Goal: Task Accomplishment & Management: Manage account settings

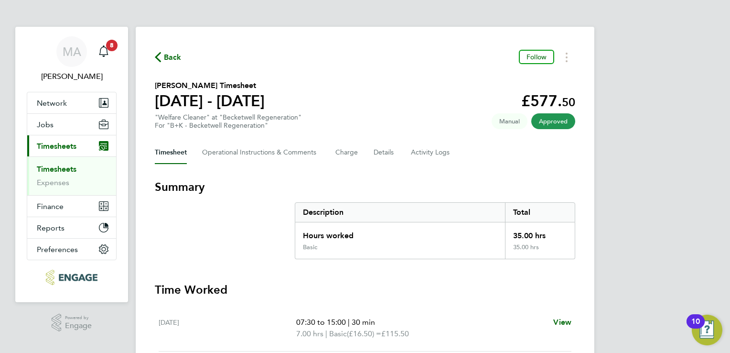
click at [65, 167] on link "Timesheets" at bounding box center [57, 168] width 40 height 9
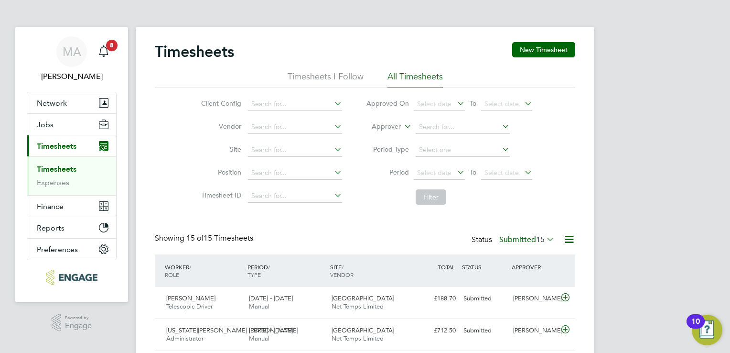
click at [333, 150] on icon at bounding box center [333, 148] width 0 height 13
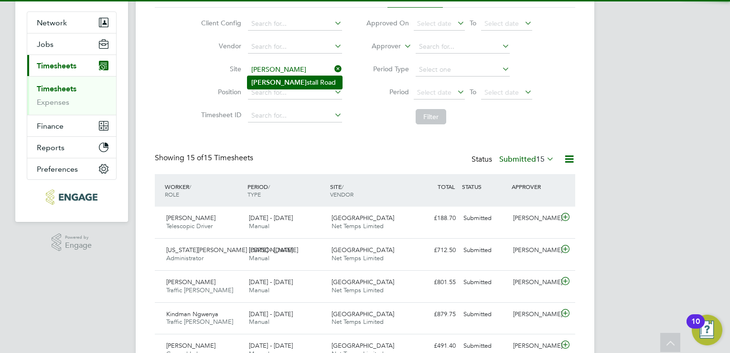
click at [303, 79] on li "Kirk stall Road" at bounding box center [294, 82] width 95 height 13
type input "[GEOGRAPHIC_DATA]"
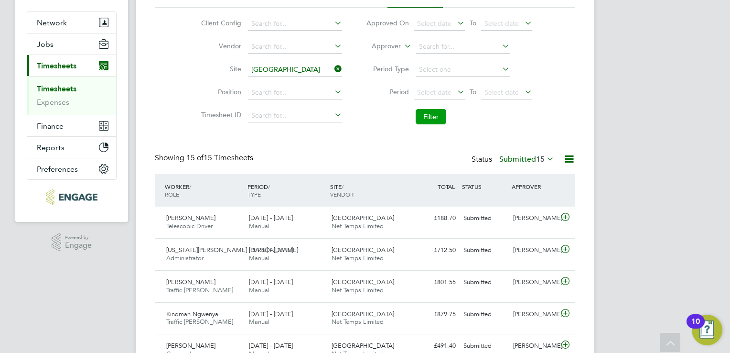
click at [432, 113] on button "Filter" at bounding box center [431, 116] width 31 height 15
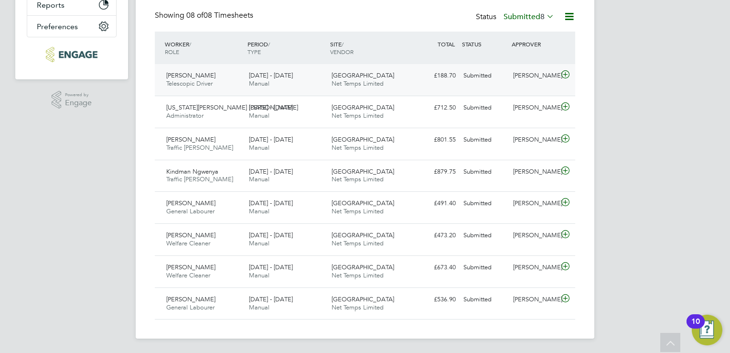
click at [215, 84] on div "Leeford Walker Telescopic Driver 18 - 24 Aug 2025" at bounding box center [203, 80] width 83 height 24
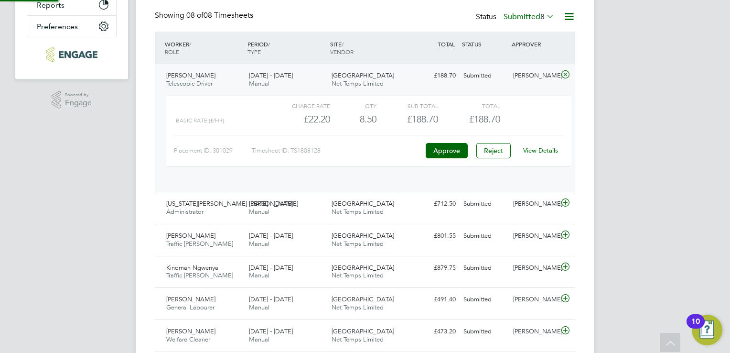
scroll to position [16, 93]
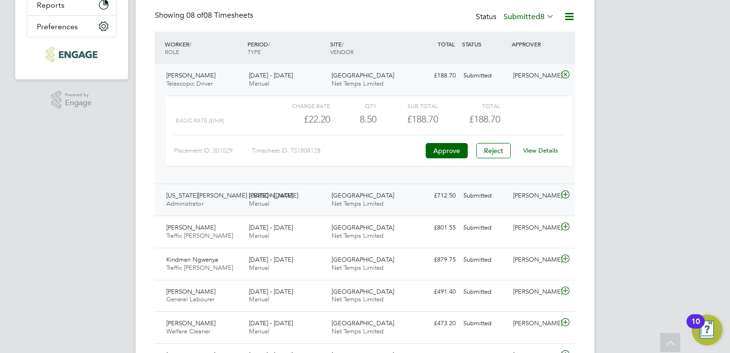
click at [262, 202] on span "Manual" at bounding box center [259, 203] width 21 height 8
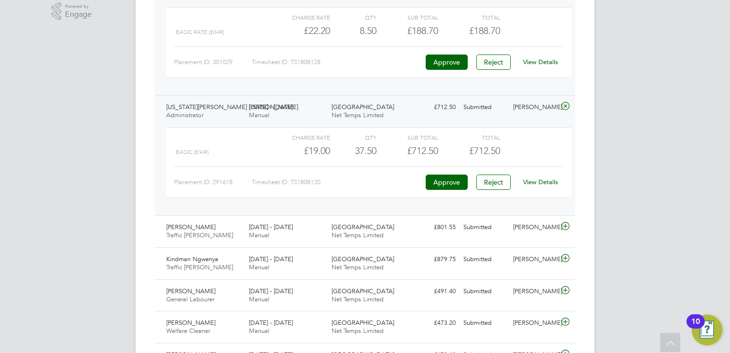
scroll to position [312, 0]
click at [264, 215] on div "Vinay Panjrath Traffic Marshall 18 - 24 Aug 2025 18 - 24 Aug 2025 Manual Kirkst…" at bounding box center [365, 231] width 420 height 32
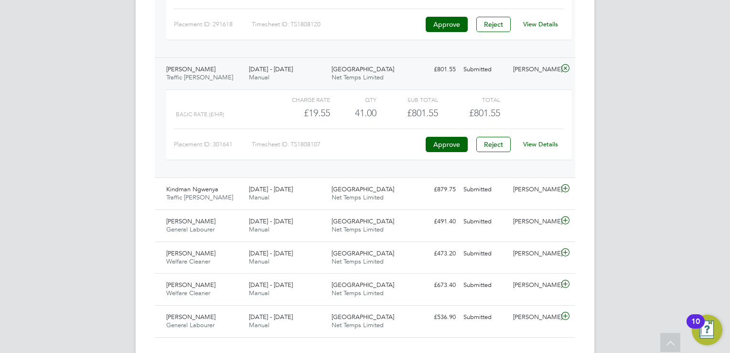
scroll to position [481, 0]
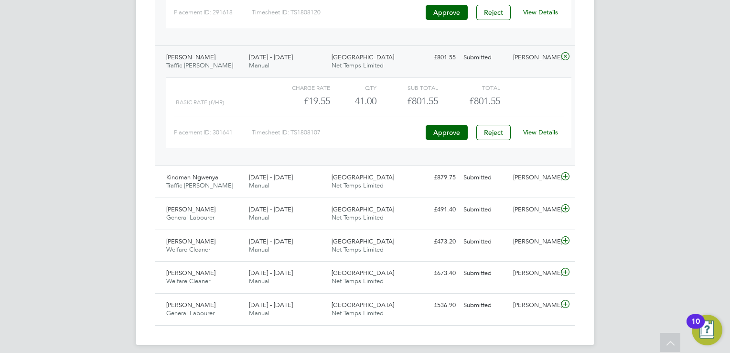
click at [264, 213] on span "Manual" at bounding box center [259, 217] width 21 height 8
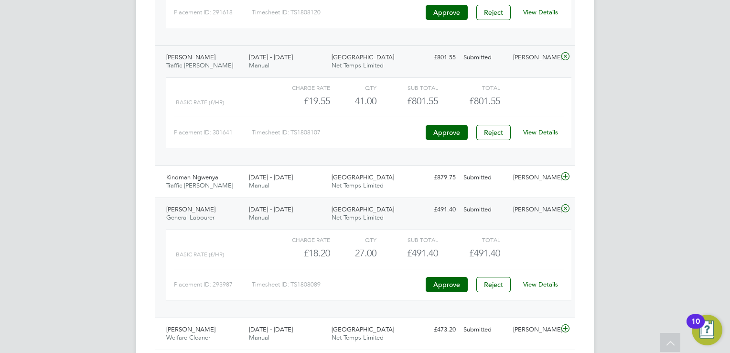
scroll to position [573, 0]
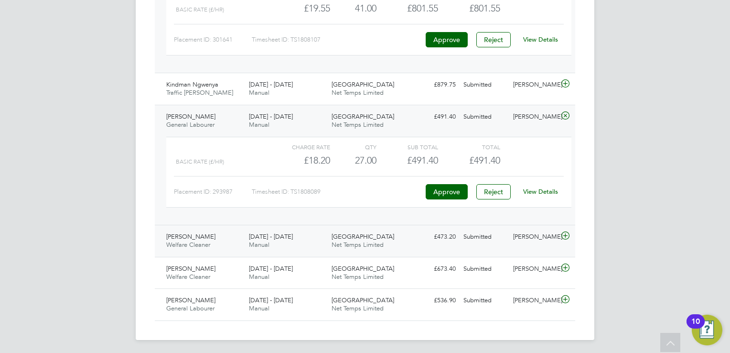
click at [267, 242] on span "Manual" at bounding box center [259, 244] width 21 height 8
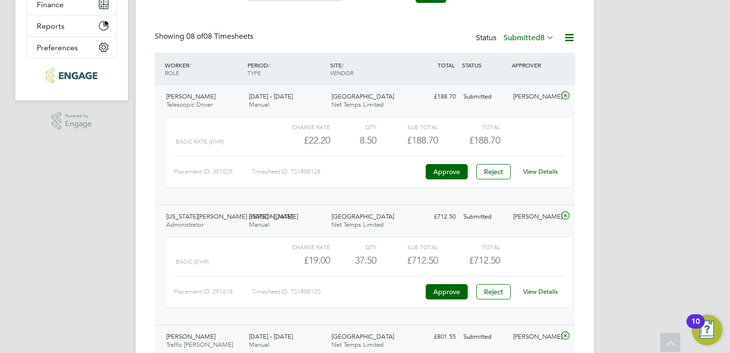
scroll to position [202, 0]
click at [441, 168] on button "Approve" at bounding box center [447, 170] width 42 height 15
click at [447, 291] on button "Approve" at bounding box center [447, 290] width 42 height 15
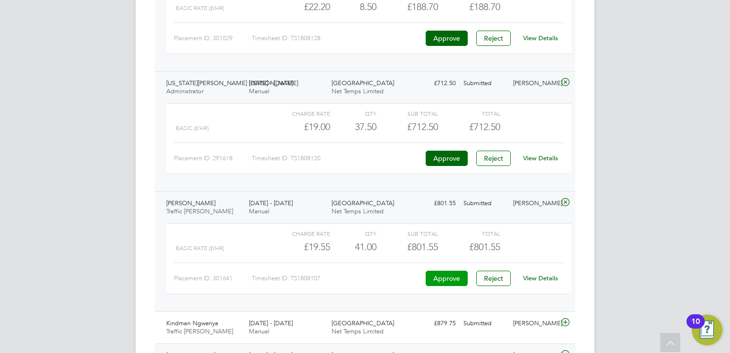
click at [441, 274] on button "Approve" at bounding box center [447, 277] width 42 height 15
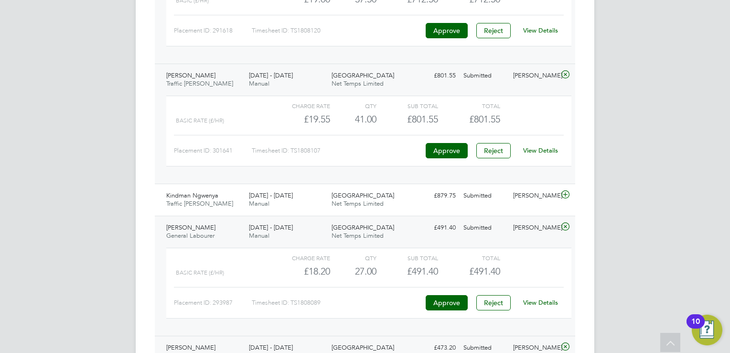
scroll to position [462, 0]
click at [361, 202] on span "Net Temps Limited" at bounding box center [358, 204] width 52 height 8
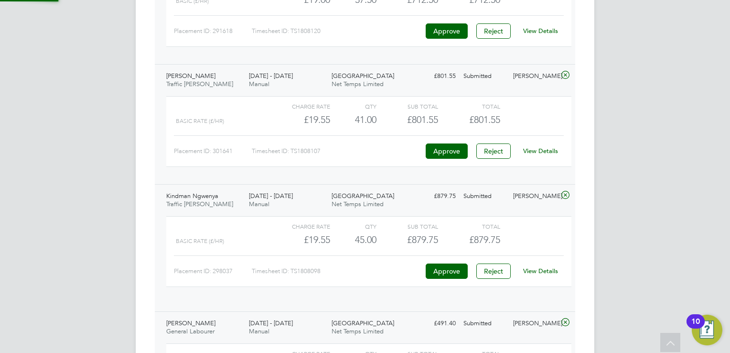
scroll to position [16, 93]
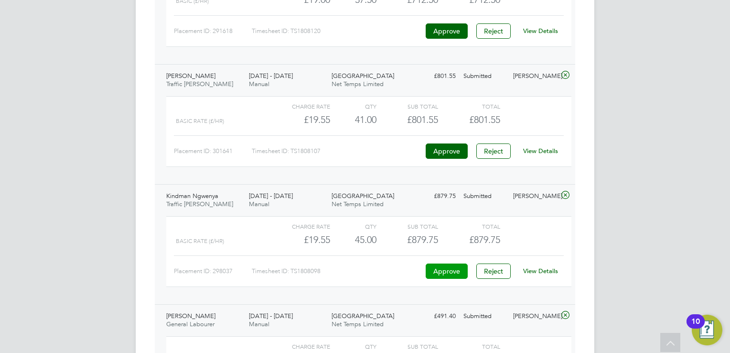
click at [436, 269] on button "Approve" at bounding box center [447, 270] width 42 height 15
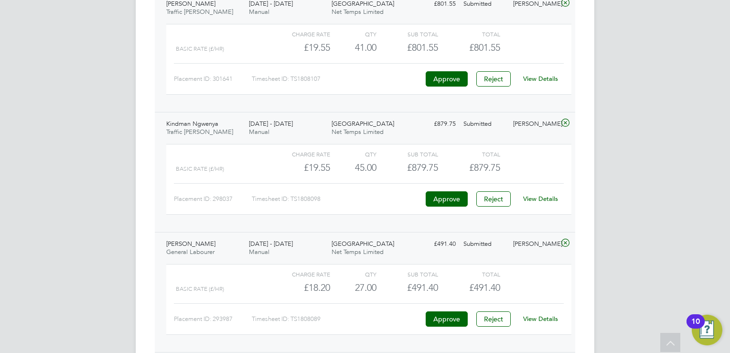
scroll to position [555, 0]
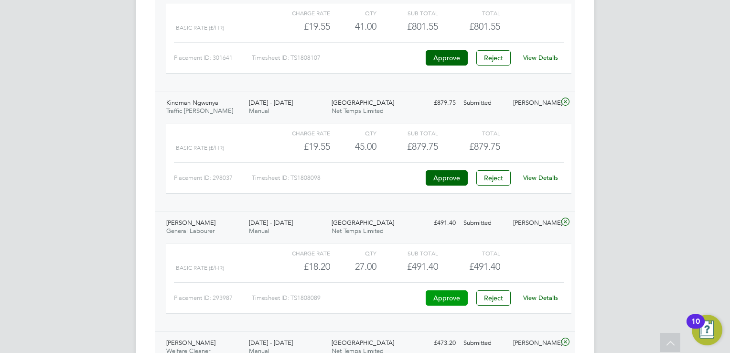
click at [429, 295] on button "Approve" at bounding box center [447, 297] width 42 height 15
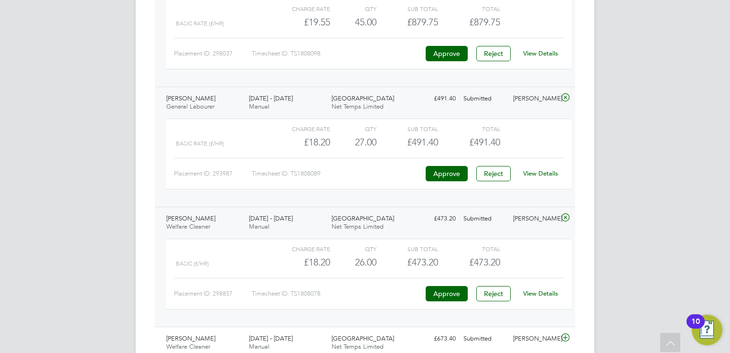
scroll to position [725, 0]
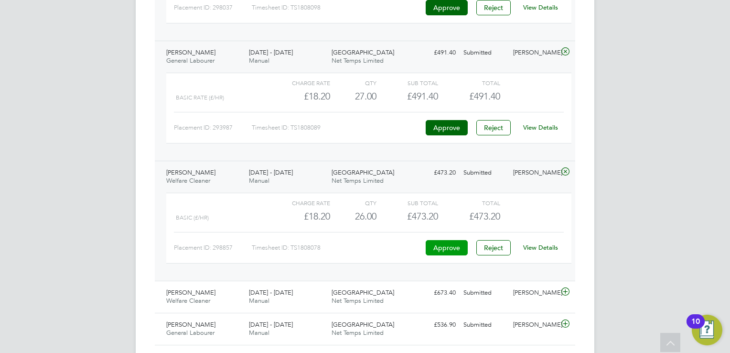
click at [437, 244] on button "Approve" at bounding box center [447, 247] width 42 height 15
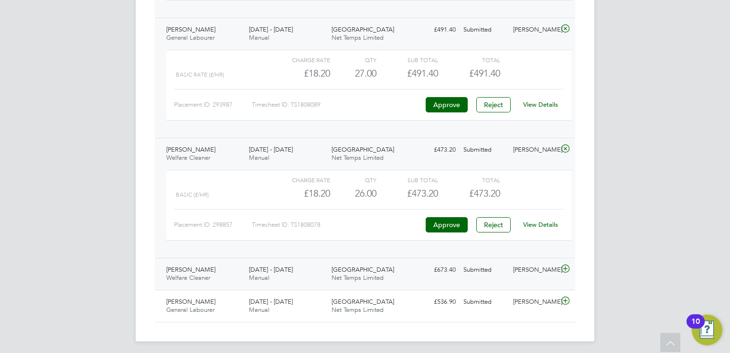
click at [337, 265] on span "[GEOGRAPHIC_DATA]" at bounding box center [363, 269] width 63 height 8
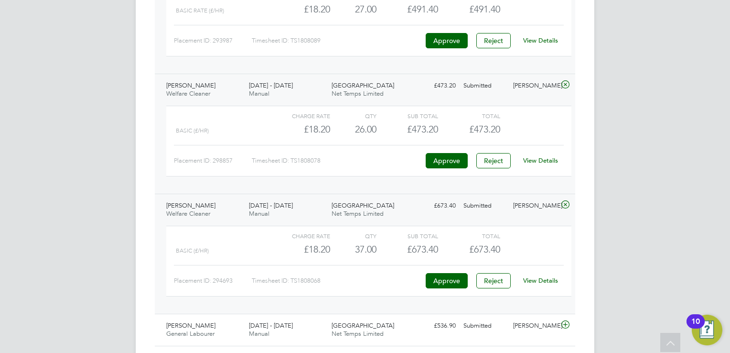
scroll to position [813, 0]
click at [437, 272] on button "Approve" at bounding box center [447, 279] width 42 height 15
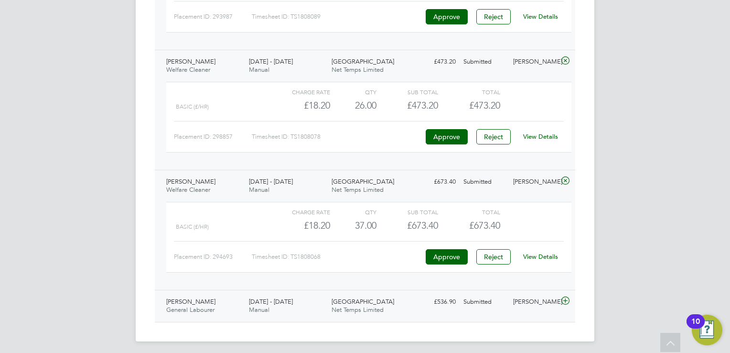
click at [352, 305] on span "Net Temps Limited" at bounding box center [358, 309] width 52 height 8
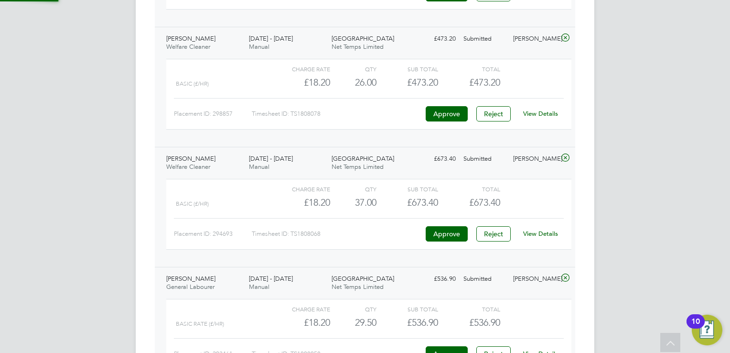
scroll to position [924, 0]
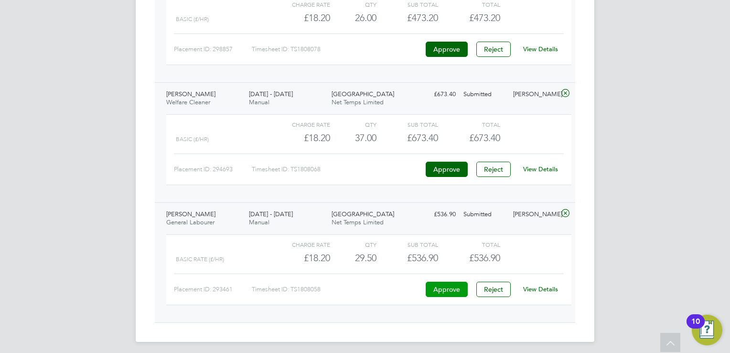
click at [439, 284] on button "Approve" at bounding box center [447, 288] width 42 height 15
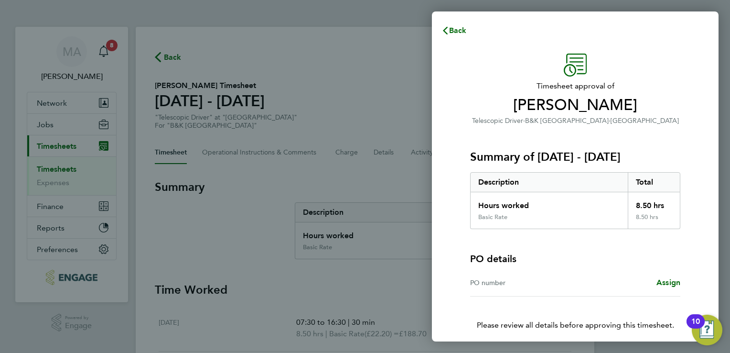
scroll to position [38, 0]
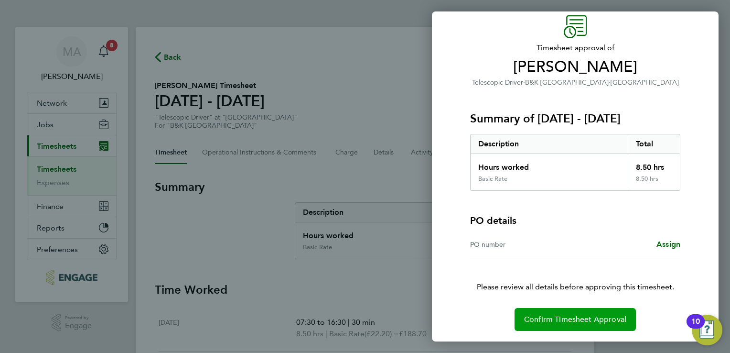
click at [560, 315] on span "Confirm Timesheet Approval" at bounding box center [575, 319] width 102 height 10
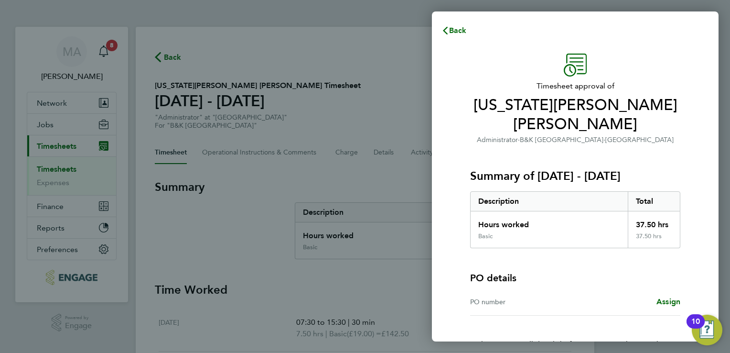
scroll to position [38, 0]
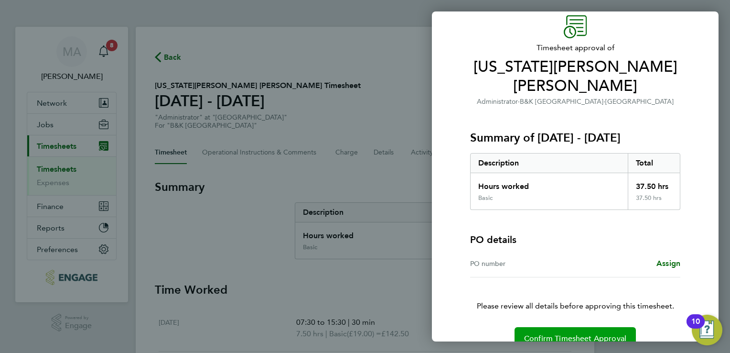
click at [581, 327] on button "Confirm Timesheet Approval" at bounding box center [575, 338] width 121 height 23
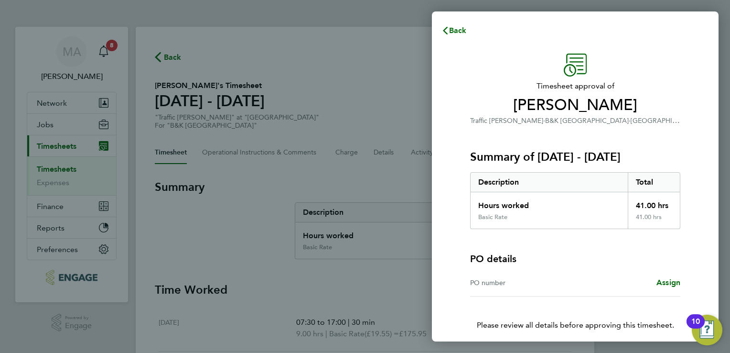
scroll to position [38, 0]
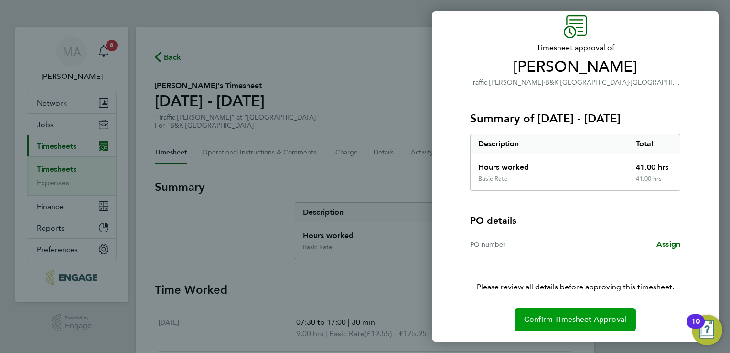
click at [575, 316] on span "Confirm Timesheet Approval" at bounding box center [575, 319] width 102 height 10
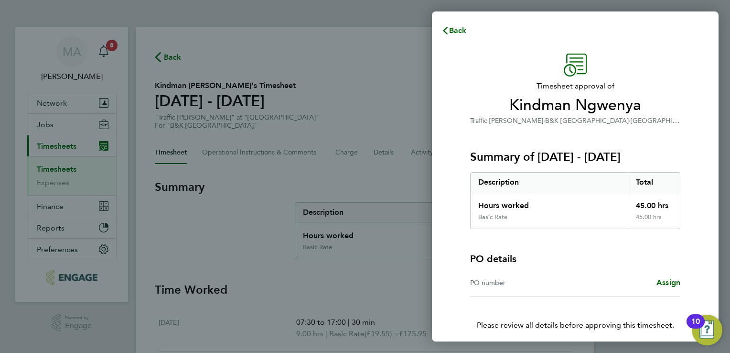
scroll to position [38, 0]
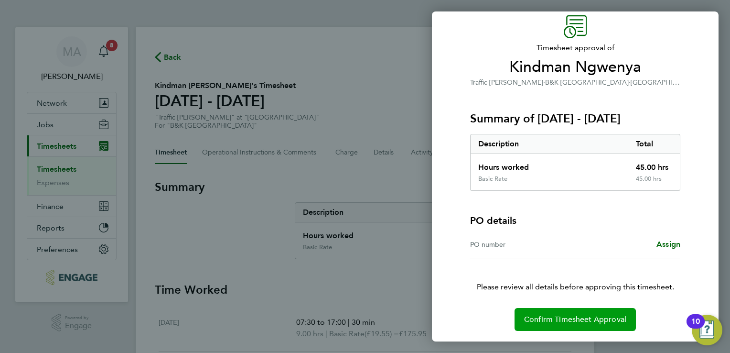
click at [573, 321] on span "Confirm Timesheet Approval" at bounding box center [575, 319] width 102 height 10
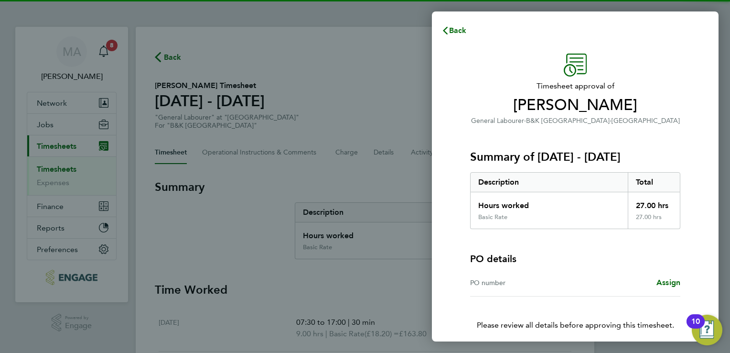
scroll to position [38, 0]
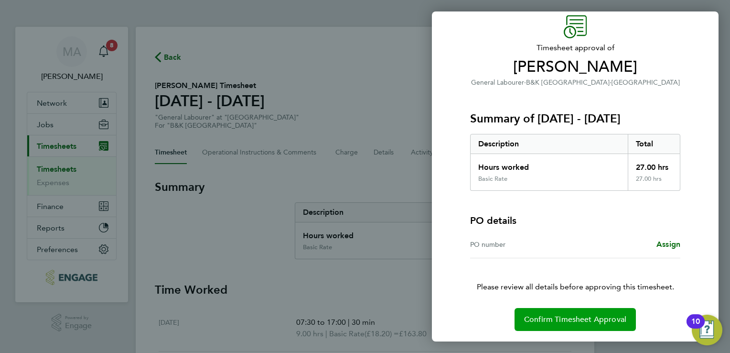
click at [588, 323] on button "Confirm Timesheet Approval" at bounding box center [575, 319] width 121 height 23
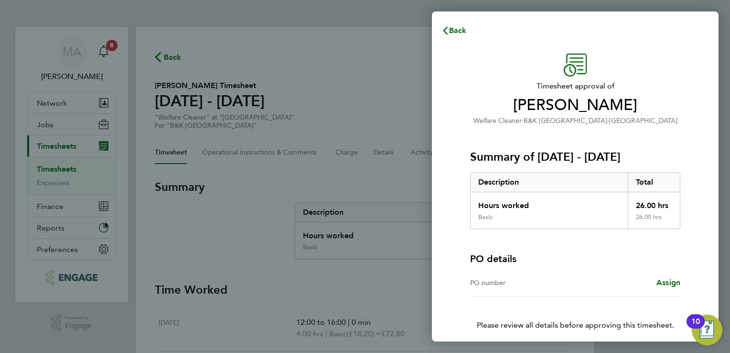
scroll to position [38, 0]
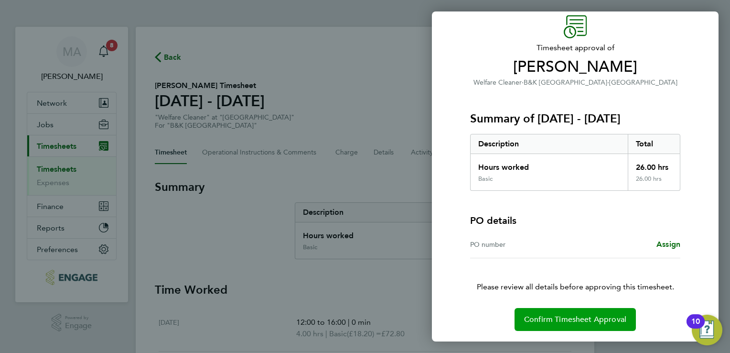
click at [579, 316] on span "Confirm Timesheet Approval" at bounding box center [575, 319] width 102 height 10
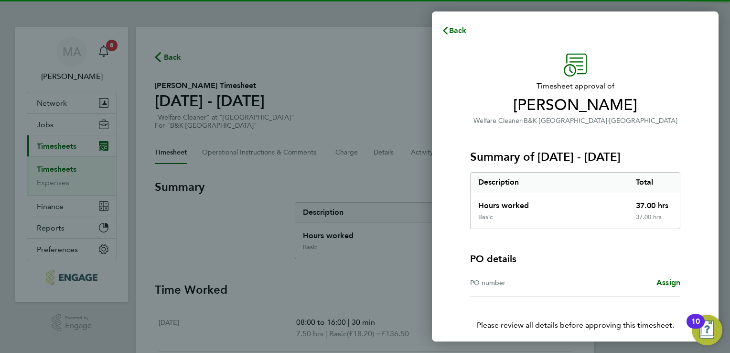
scroll to position [38, 0]
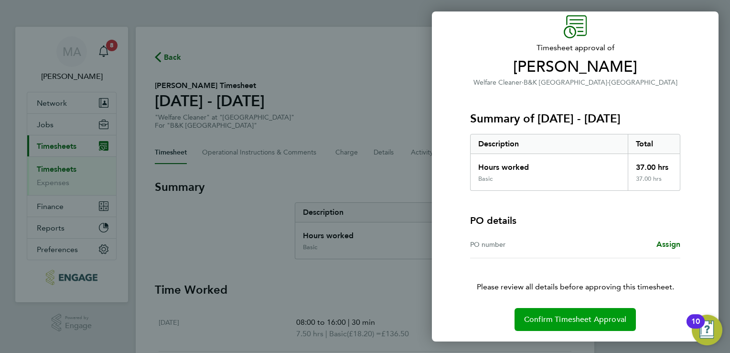
click at [568, 317] on span "Confirm Timesheet Approval" at bounding box center [575, 319] width 102 height 10
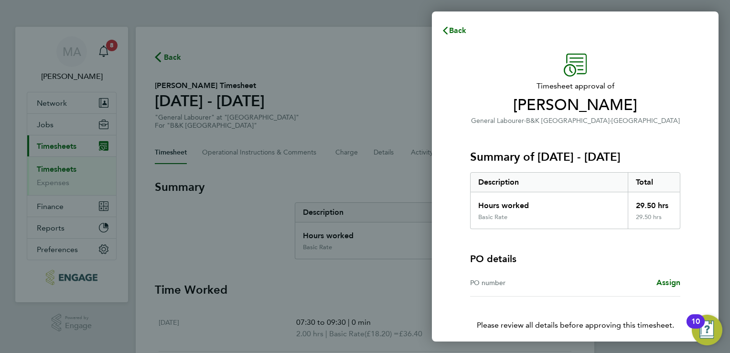
scroll to position [38, 0]
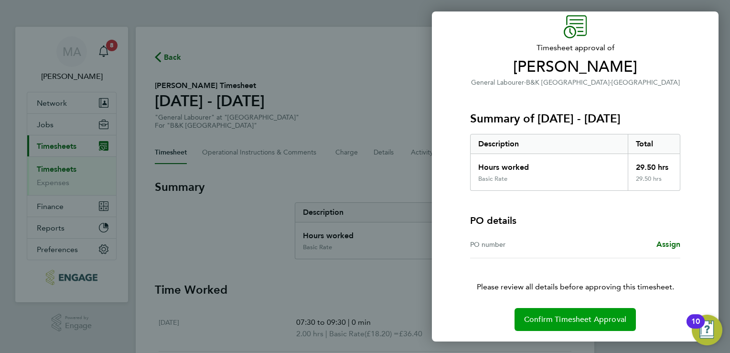
click at [559, 318] on span "Confirm Timesheet Approval" at bounding box center [575, 319] width 102 height 10
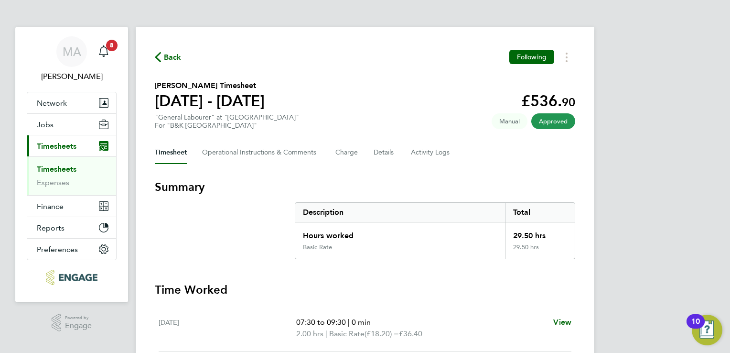
click at [169, 55] on span "Back" at bounding box center [173, 57] width 18 height 11
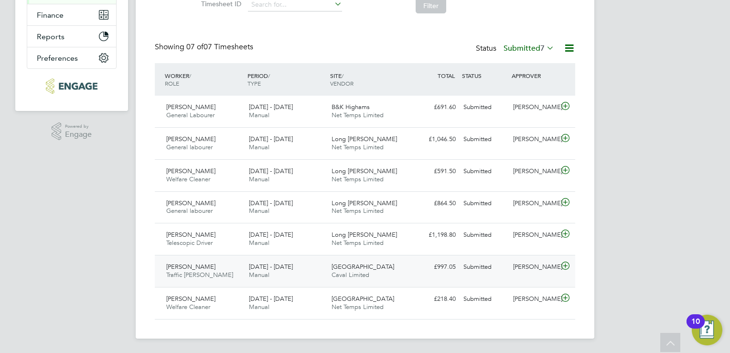
click at [361, 268] on span "[GEOGRAPHIC_DATA]" at bounding box center [363, 266] width 63 height 8
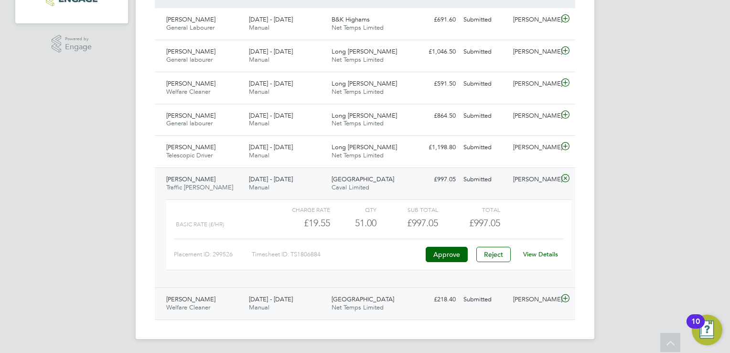
click at [350, 297] on span "[GEOGRAPHIC_DATA]" at bounding box center [363, 299] width 63 height 8
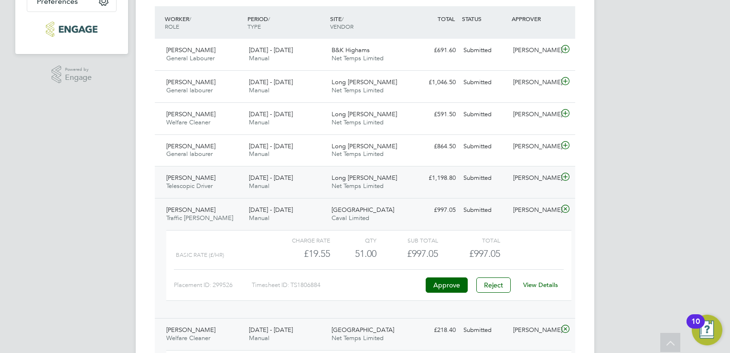
click at [381, 180] on div "Long [PERSON_NAME] Net Temps Limited" at bounding box center [369, 182] width 83 height 24
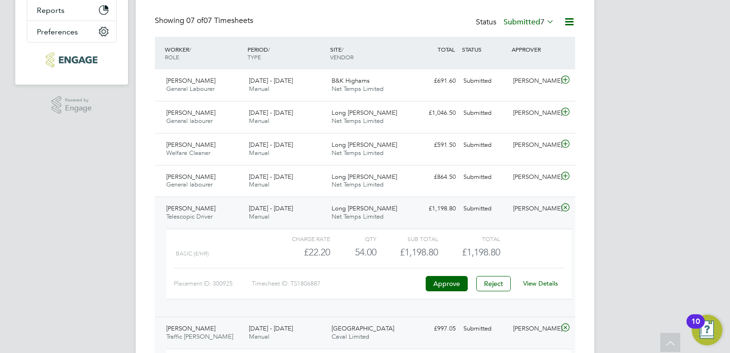
click at [381, 180] on span "Net Temps Limited" at bounding box center [358, 184] width 52 height 8
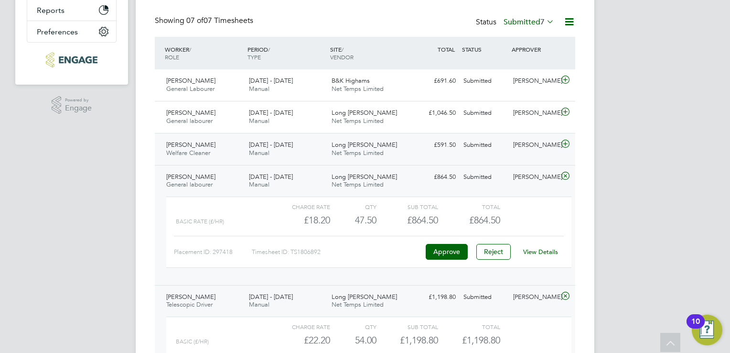
click at [385, 146] on div "Long [PERSON_NAME] Net Temps Limited" at bounding box center [369, 149] width 83 height 24
